Goal: Communication & Community: Answer question/provide support

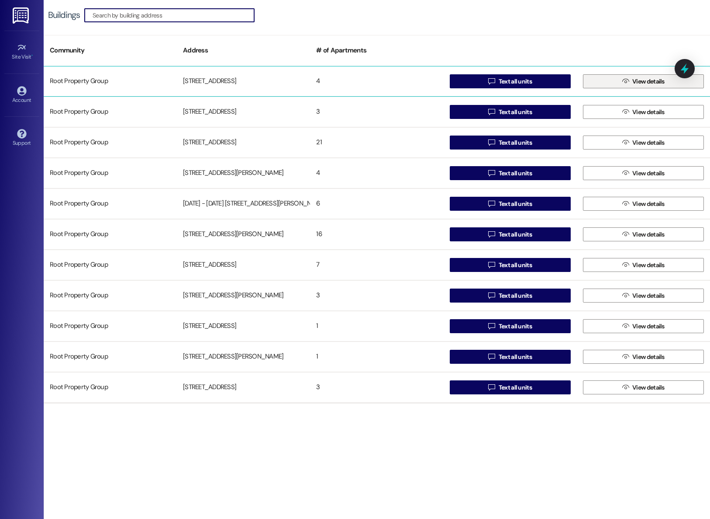
click at [584, 80] on button " View details" at bounding box center [643, 81] width 121 height 14
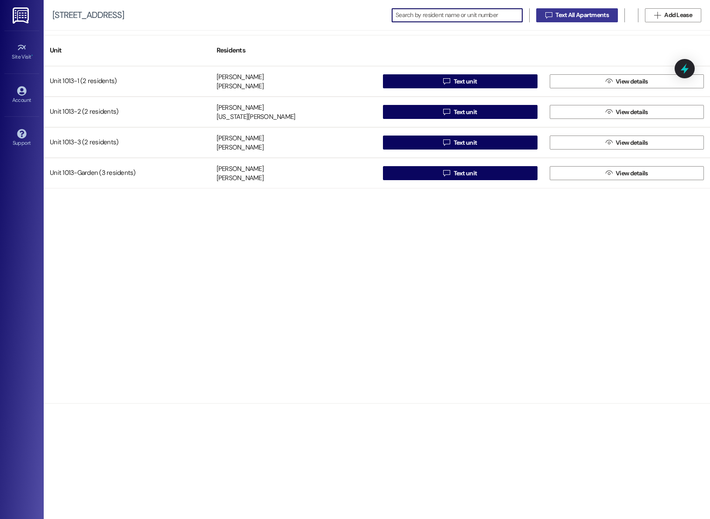
click at [561, 11] on span "Text All Apartments" at bounding box center [582, 14] width 53 height 9
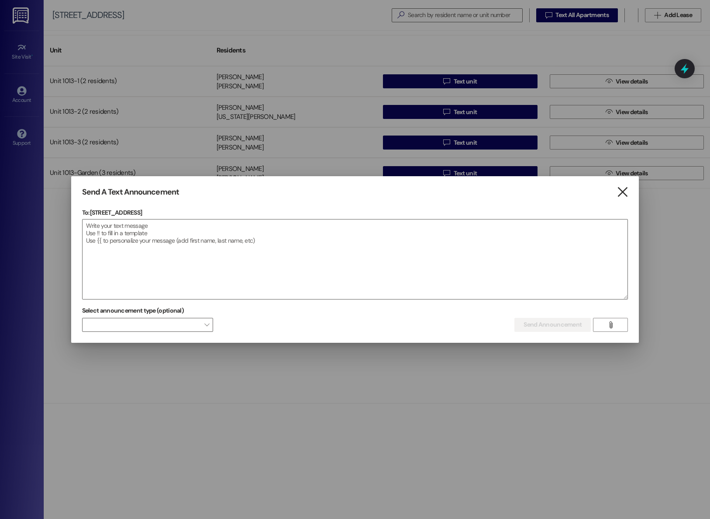
click at [621, 192] on icon "" at bounding box center [623, 191] width 12 height 9
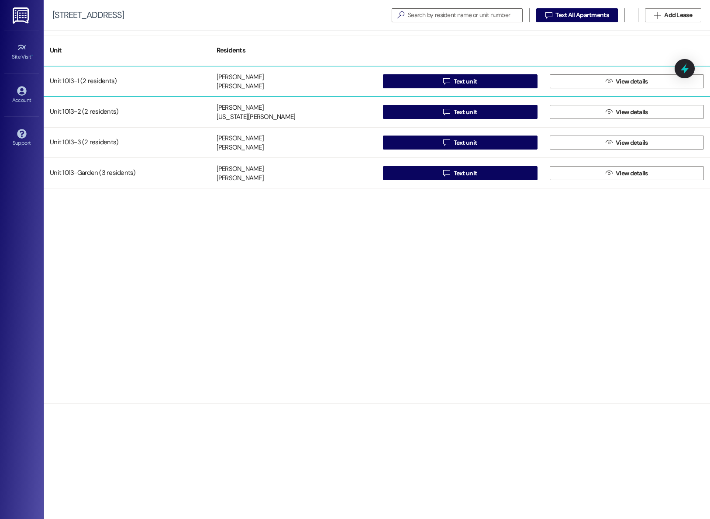
click at [501, 90] on div "Unit 1013-1 (2 residents) [PERSON_NAME] [PERSON_NAME]  Text unit  View details" at bounding box center [377, 81] width 667 height 31
click at [500, 80] on button " Text unit" at bounding box center [460, 81] width 155 height 14
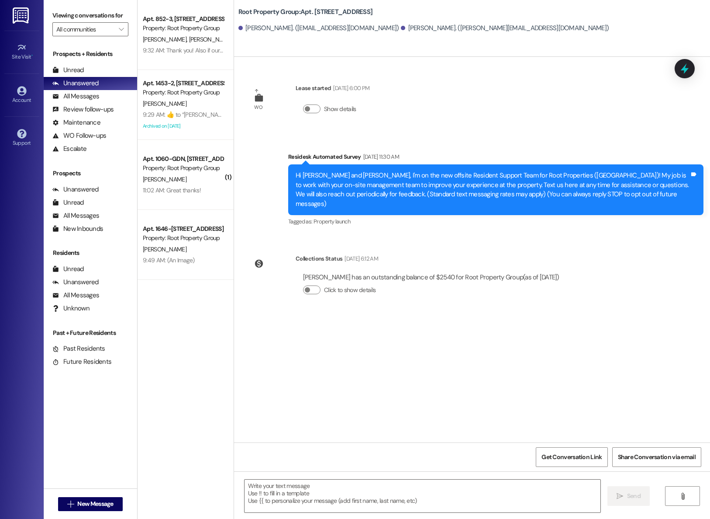
type textarea "Fetching suggested responses. Please feel free to read through the conversation…"
click at [90, 101] on div "All Messages" at bounding box center [75, 96] width 47 height 9
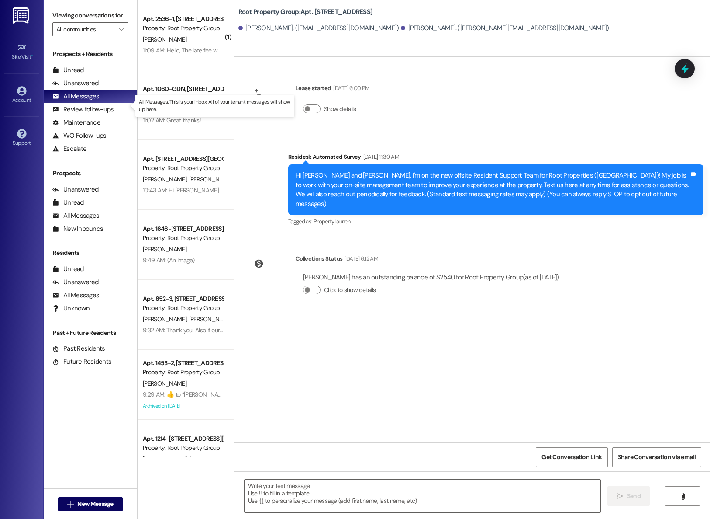
type textarea "Fetching suggested responses. Please feel free to read through the conversation…"
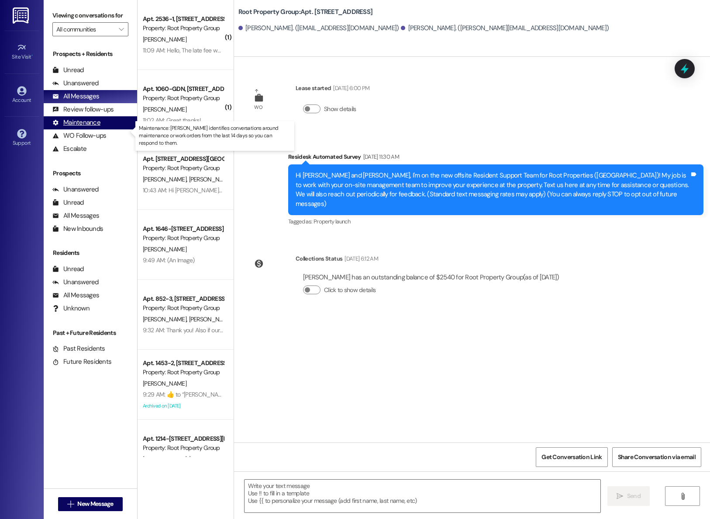
click at [74, 127] on div "Maintenance" at bounding box center [76, 122] width 48 height 9
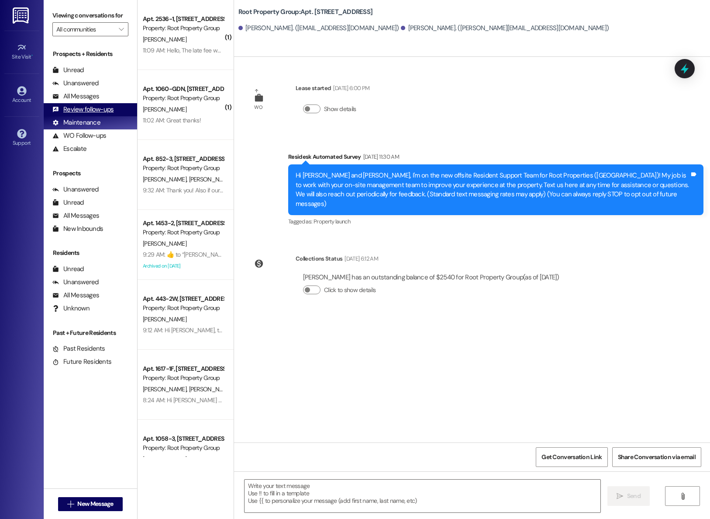
type textarea "Fetching suggested responses. Please feel free to read through the conversation…"
click at [73, 114] on div "Review follow-ups" at bounding box center [82, 109] width 61 height 9
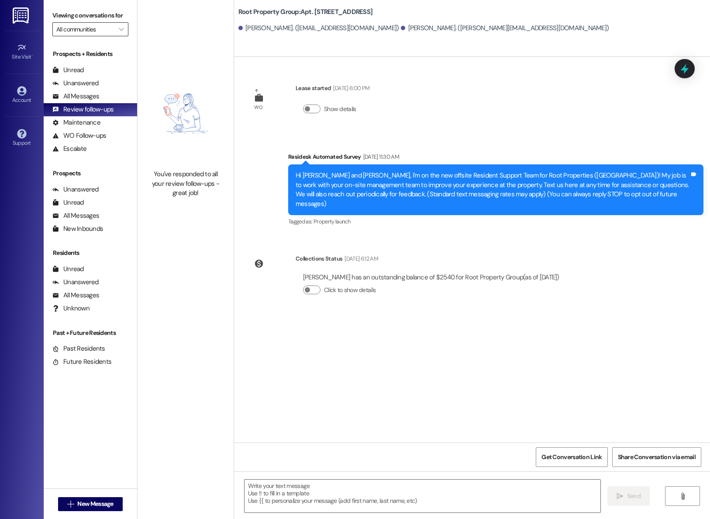
click at [84, 36] on input "All communities" at bounding box center [85, 29] width 58 height 14
click at [96, 66] on span "Root Property Group" at bounding box center [82, 70] width 53 height 9
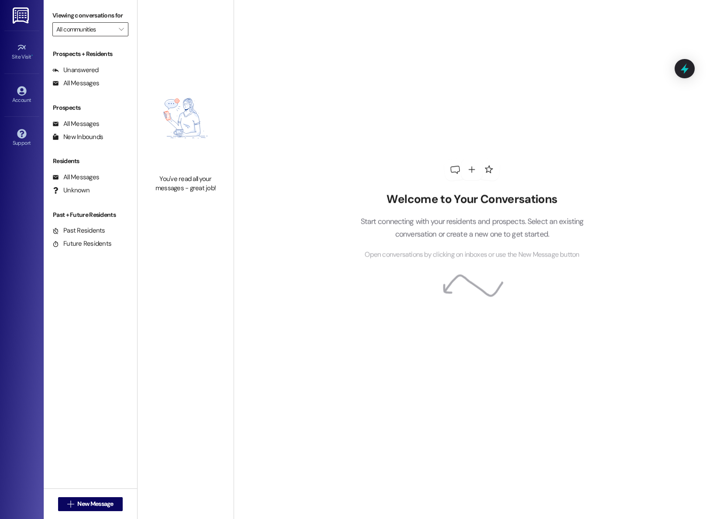
type input "Root Property Group"
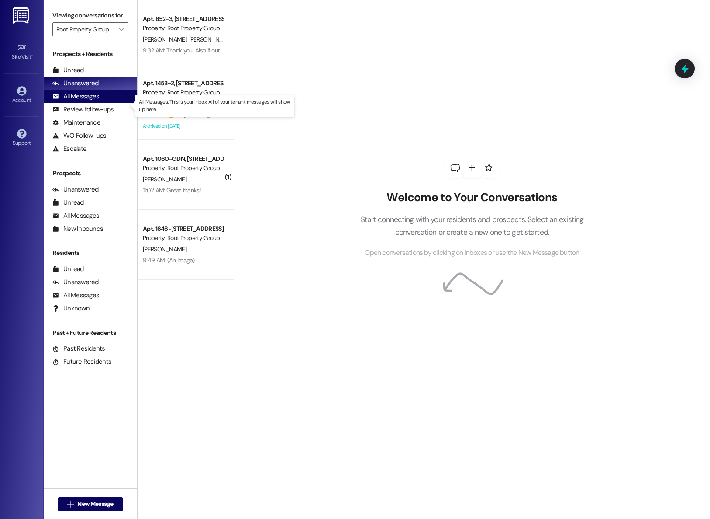
click at [86, 101] on div "All Messages" at bounding box center [75, 96] width 47 height 9
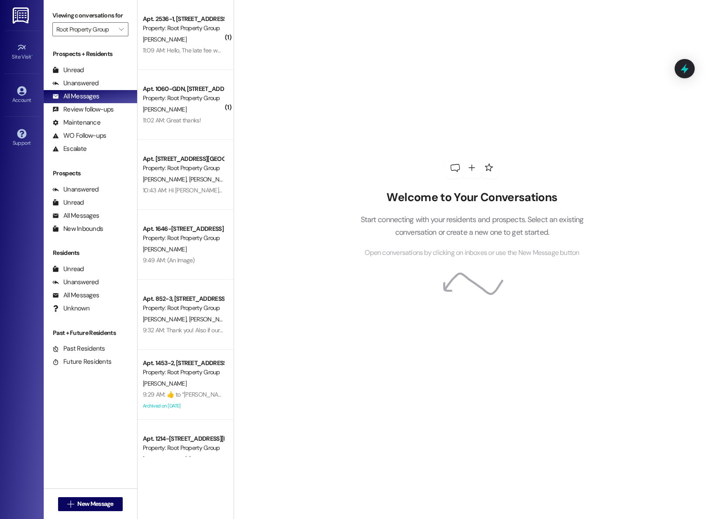
click at [14, 16] on img at bounding box center [22, 15] width 18 height 16
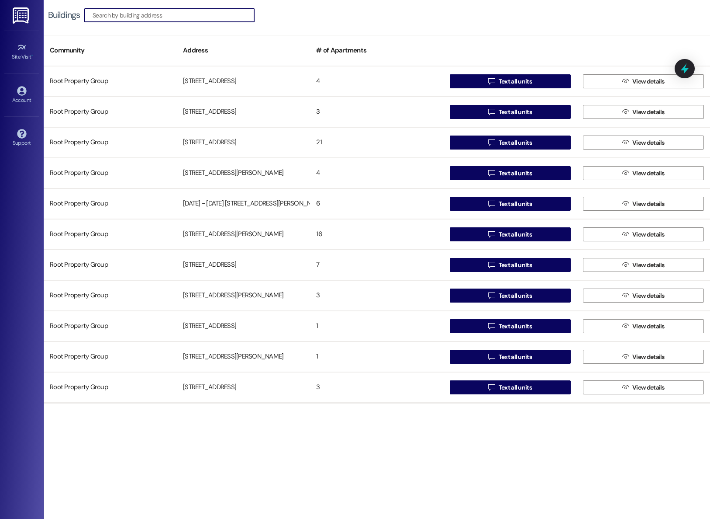
click at [167, 13] on input at bounding box center [174, 15] width 162 height 12
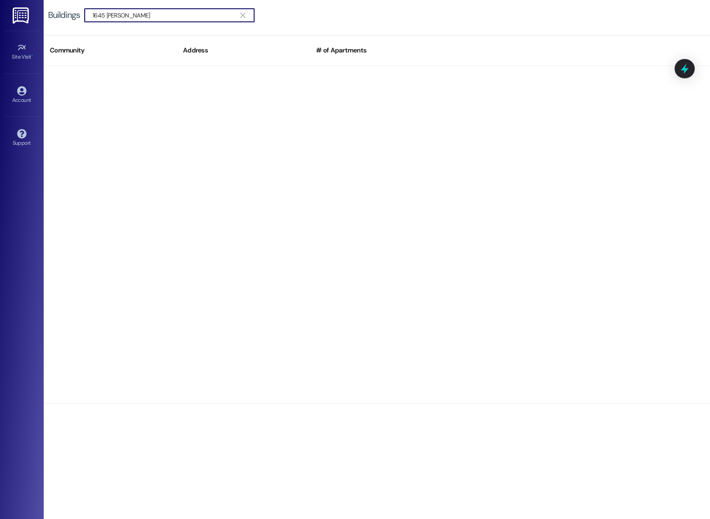
type input "1645 [PERSON_NAME]"
